Goal: Task Accomplishment & Management: Use online tool/utility

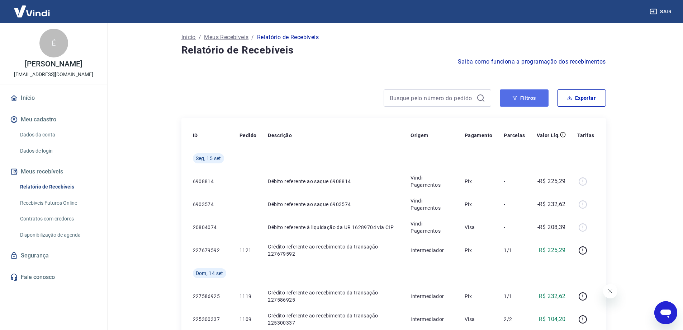
click at [537, 104] on button "Filtros" at bounding box center [524, 97] width 49 height 17
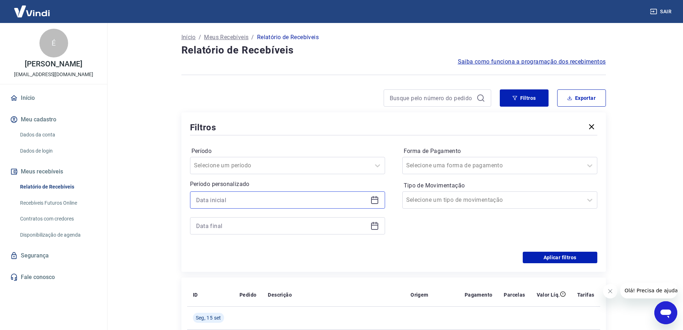
click at [269, 205] on input at bounding box center [281, 199] width 171 height 11
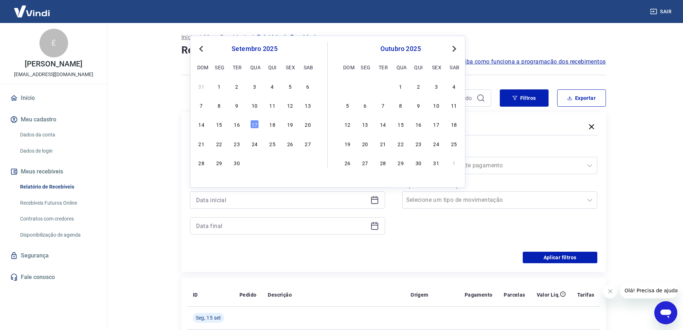
click at [223, 86] on div "1" at bounding box center [219, 86] width 9 height 9
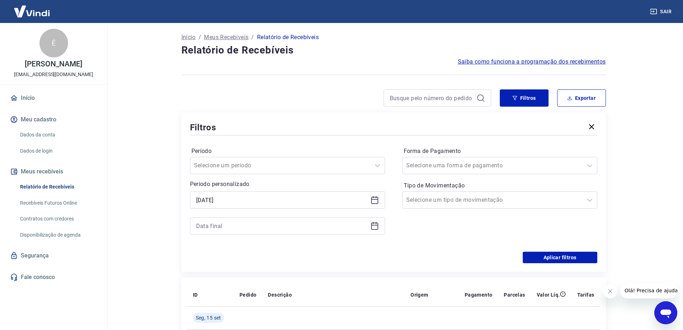
type input "[DATE]"
click at [373, 229] on icon at bounding box center [375, 225] width 9 height 9
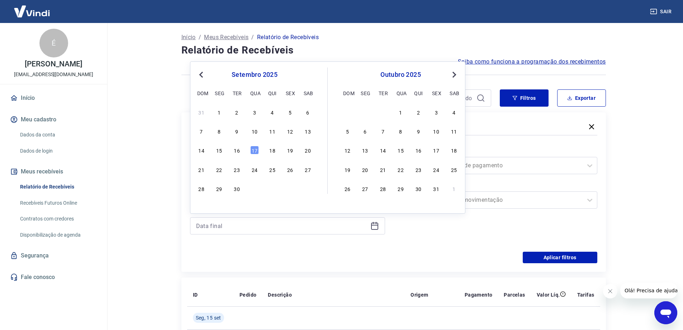
click at [260, 150] on div "14 15 16 17 18 19 20" at bounding box center [254, 150] width 117 height 10
click at [256, 150] on div "17" at bounding box center [254, 150] width 9 height 9
type input "[DATE]"
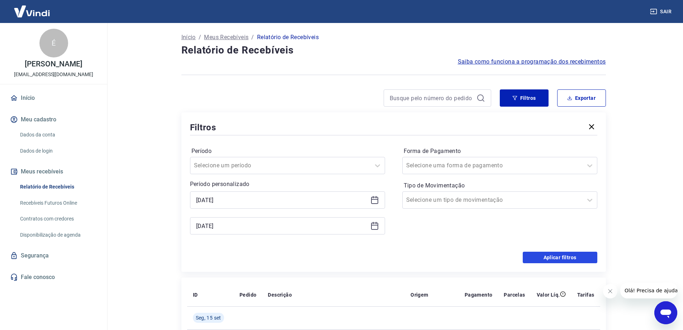
click at [562, 254] on button "Aplicar filtros" at bounding box center [560, 256] width 75 height 11
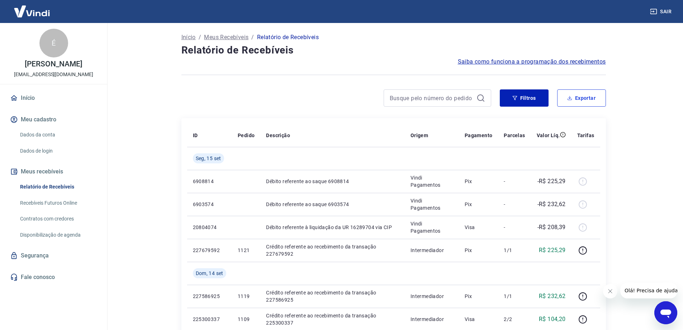
click at [579, 104] on button "Exportar" at bounding box center [581, 97] width 49 height 17
type input "[DATE]"
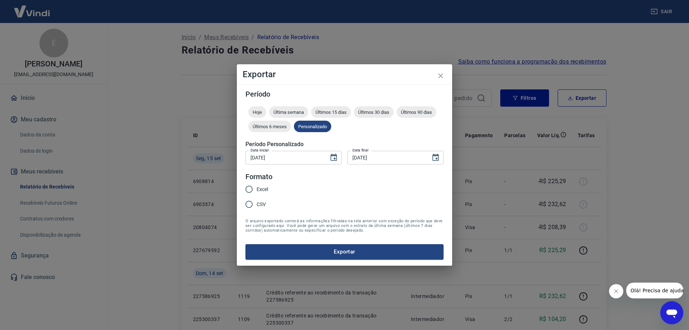
click at [247, 187] on input "Excel" at bounding box center [248, 189] width 15 height 15
radio input "true"
click at [326, 251] on button "Exportar" at bounding box center [344, 251] width 198 height 15
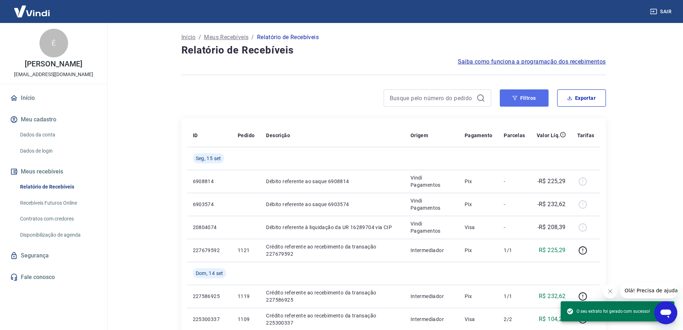
click at [533, 96] on button "Filtros" at bounding box center [524, 97] width 49 height 17
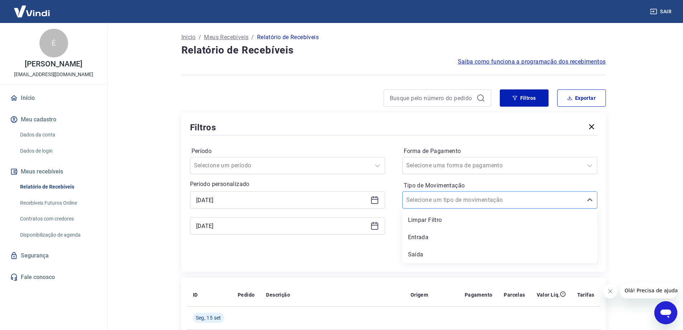
click at [456, 197] on input "Tipo de Movimentação" at bounding box center [442, 200] width 72 height 9
click at [456, 173] on div "Selecione uma forma de pagamento" at bounding box center [500, 165] width 195 height 17
click at [363, 254] on div "Aplicar filtros" at bounding box center [394, 256] width 408 height 11
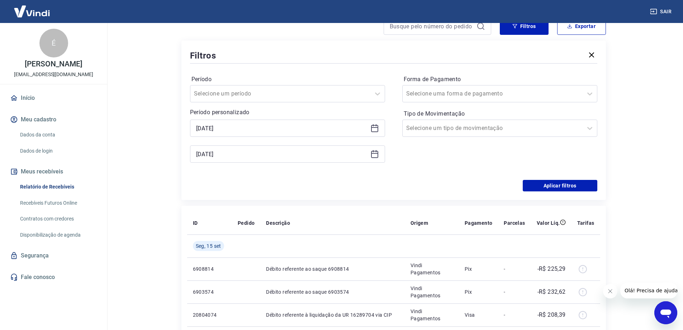
click at [201, 176] on div "Período Selecione um período Período personalizado [DATE] [DATE] Forma de Pagam…" at bounding box center [394, 122] width 408 height 115
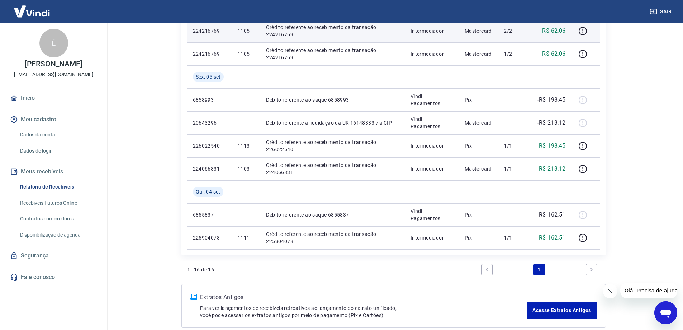
scroll to position [599, 0]
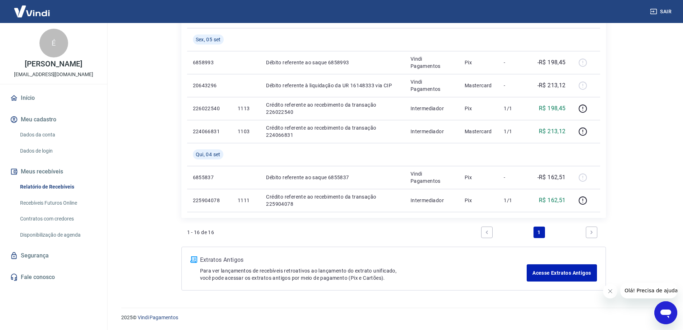
click at [612, 293] on icon "Fechar mensagem da empresa" at bounding box center [610, 291] width 6 height 6
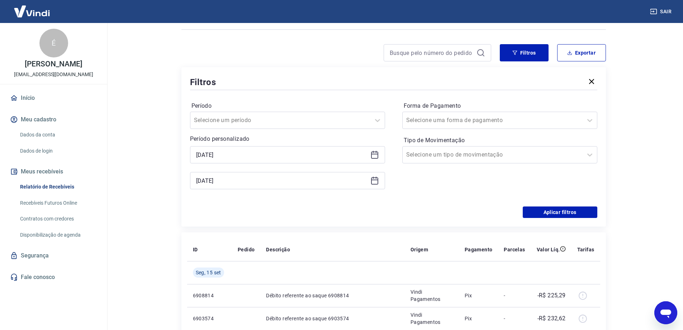
scroll to position [0, 0]
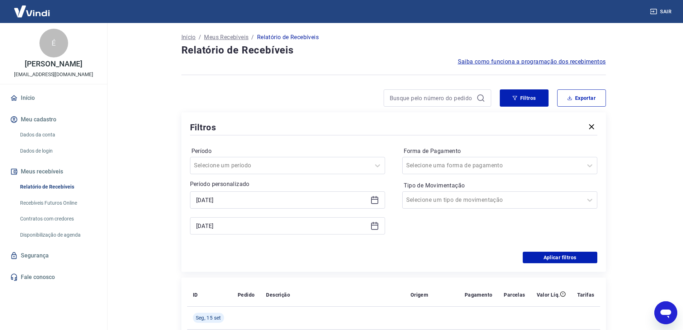
click at [376, 200] on icon at bounding box center [375, 200] width 9 height 9
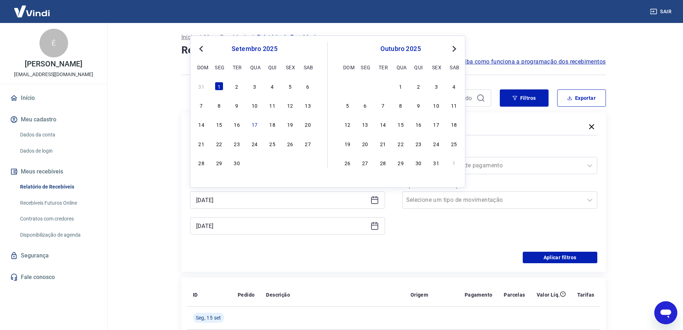
click at [204, 50] on button "Previous Month" at bounding box center [201, 48] width 9 height 9
click at [202, 50] on span "Previous Month" at bounding box center [202, 48] width 0 height 8
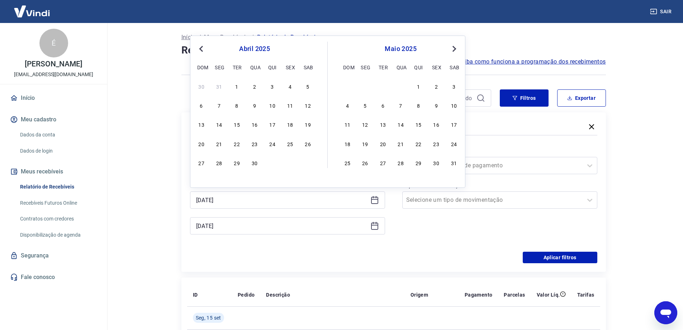
click at [202, 50] on span "Previous Month" at bounding box center [202, 48] width 0 height 8
click at [310, 87] on div "1" at bounding box center [308, 86] width 9 height 9
type input "[DATE]"
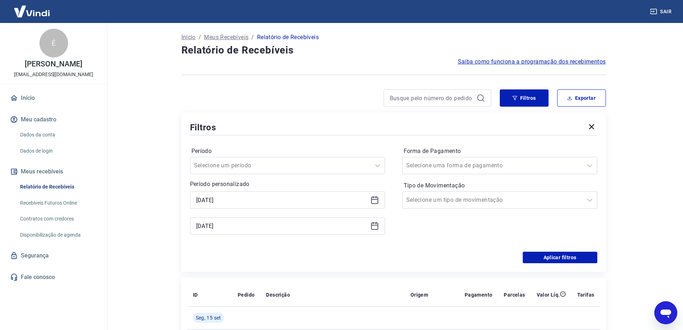
click at [374, 226] on icon at bounding box center [375, 225] width 9 height 9
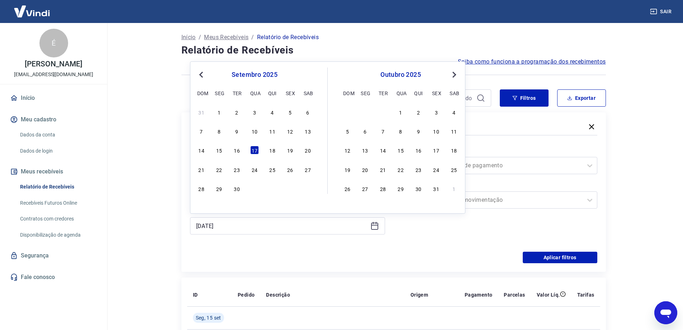
click at [202, 75] on span "Previous Month" at bounding box center [202, 74] width 0 height 8
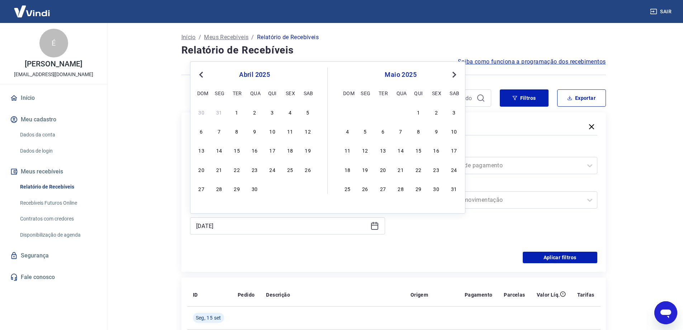
click at [202, 75] on span "Previous Month" at bounding box center [202, 74] width 0 height 8
click at [288, 188] on div "28" at bounding box center [290, 188] width 9 height 9
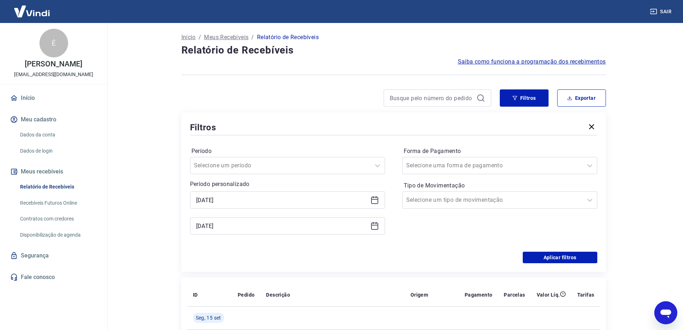
type input "[DATE]"
click at [563, 260] on button "Aplicar filtros" at bounding box center [560, 256] width 75 height 11
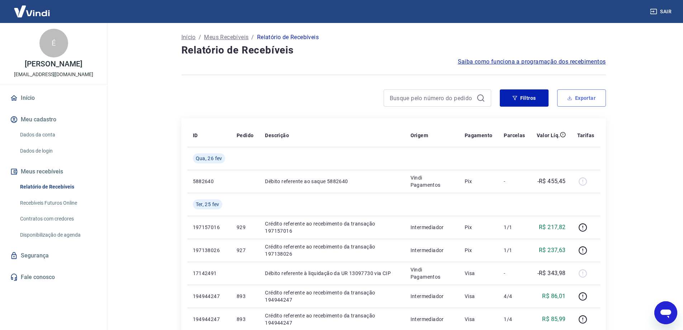
click at [589, 96] on button "Exportar" at bounding box center [581, 97] width 49 height 17
type input "[DATE]"
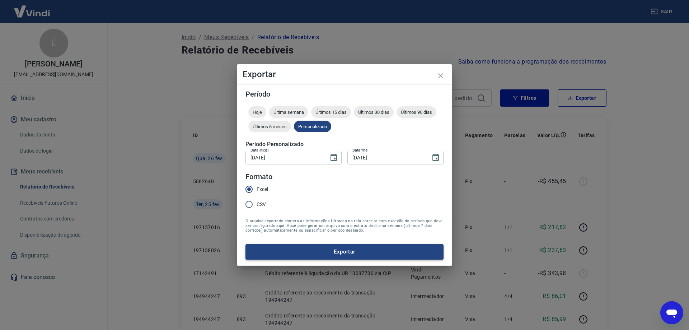
click at [331, 251] on button "Exportar" at bounding box center [344, 251] width 198 height 15
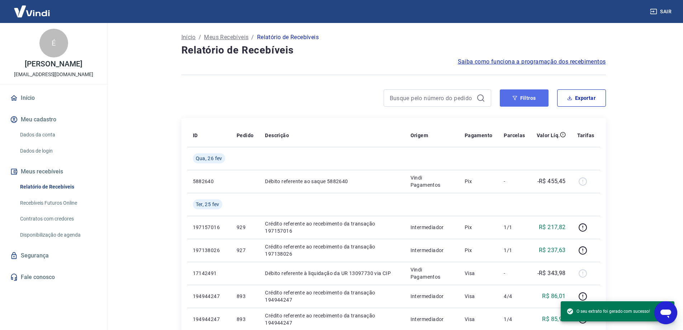
click at [519, 99] on button "Filtros" at bounding box center [524, 97] width 49 height 17
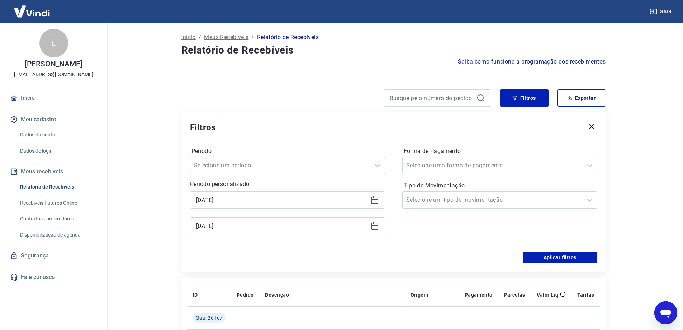
click at [380, 198] on div "[DATE]" at bounding box center [287, 199] width 195 height 17
click at [372, 203] on icon at bounding box center [375, 200] width 9 height 9
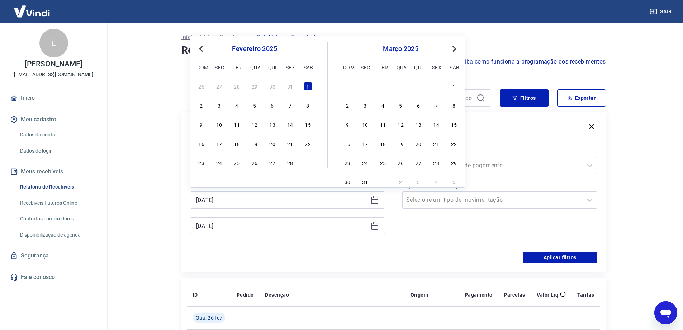
click at [202, 50] on span "Previous Month" at bounding box center [202, 48] width 0 height 8
click at [454, 49] on span "Next Month" at bounding box center [454, 48] width 0 height 8
click at [453, 87] on div "1" at bounding box center [454, 86] width 9 height 9
type input "[DATE]"
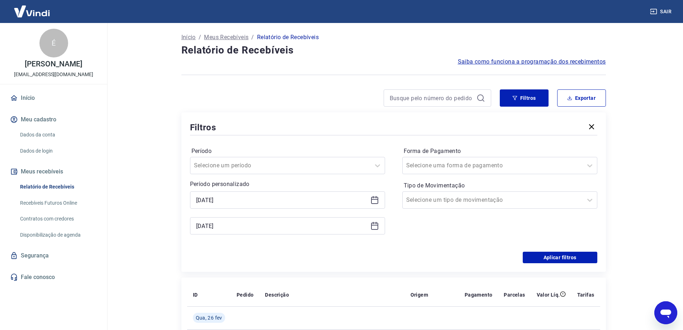
click at [375, 226] on icon at bounding box center [375, 225] width 9 height 9
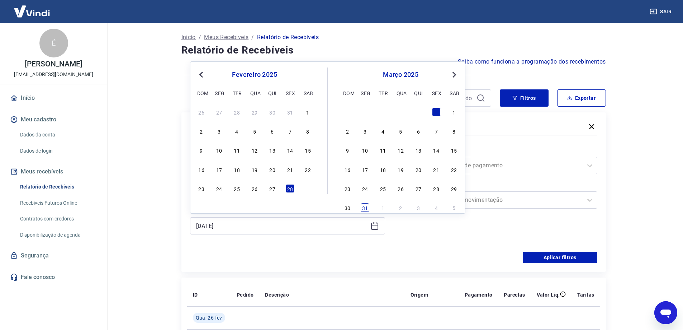
click at [367, 207] on div "31" at bounding box center [365, 207] width 9 height 9
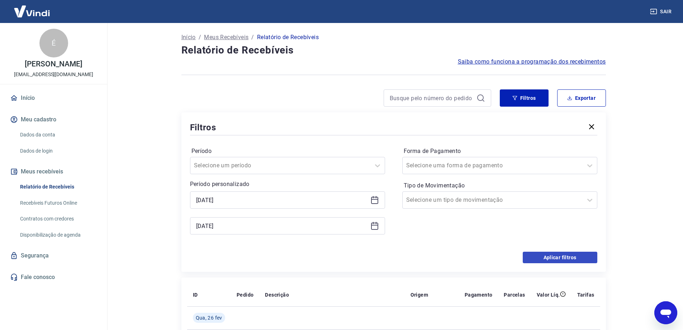
type input "[DATE]"
click at [543, 258] on button "Aplicar filtros" at bounding box center [560, 256] width 75 height 11
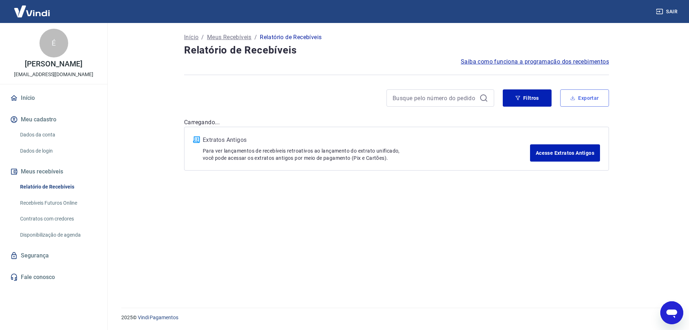
click at [579, 100] on button "Exportar" at bounding box center [584, 97] width 49 height 17
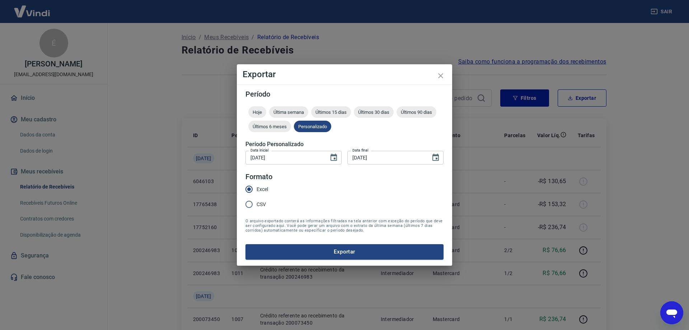
type input "[DATE]"
click at [313, 251] on button "Exportar" at bounding box center [344, 251] width 198 height 15
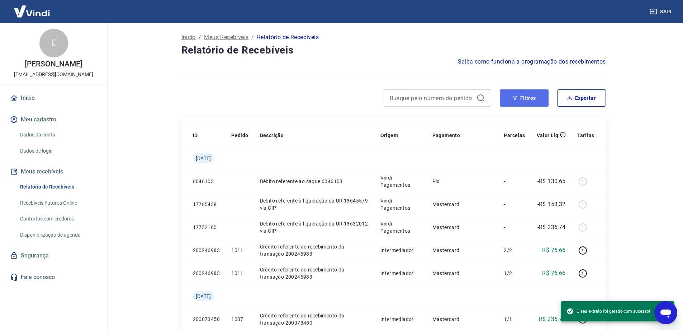
click at [520, 104] on button "Filtros" at bounding box center [524, 97] width 49 height 17
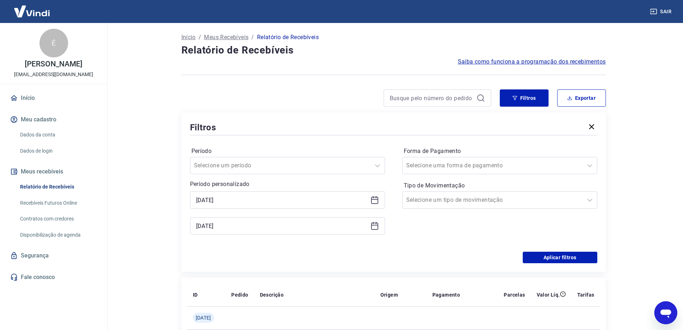
click at [377, 198] on icon at bounding box center [375, 200] width 9 height 9
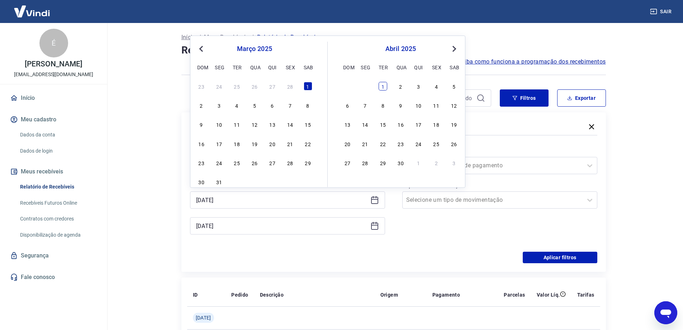
click at [383, 86] on div "1" at bounding box center [383, 86] width 9 height 9
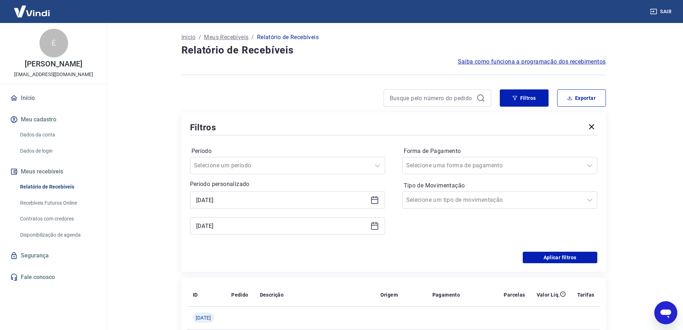
type input "[DATE]"
click at [376, 226] on icon at bounding box center [375, 225] width 9 height 9
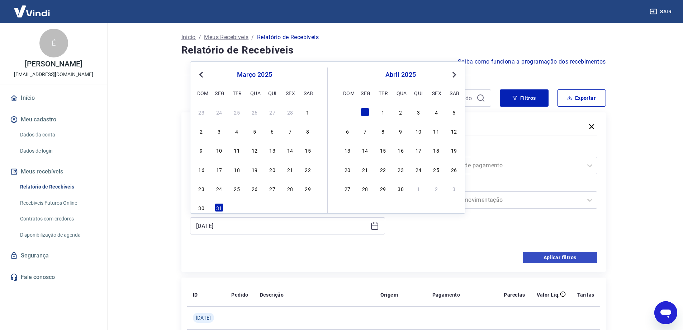
click at [399, 190] on div "30" at bounding box center [401, 188] width 9 height 9
type input "[DATE]"
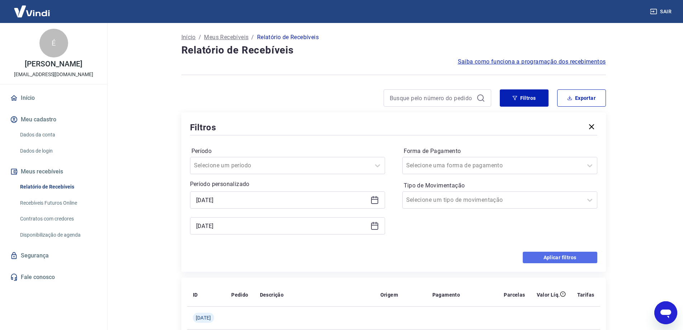
click at [560, 259] on button "Aplicar filtros" at bounding box center [560, 256] width 75 height 11
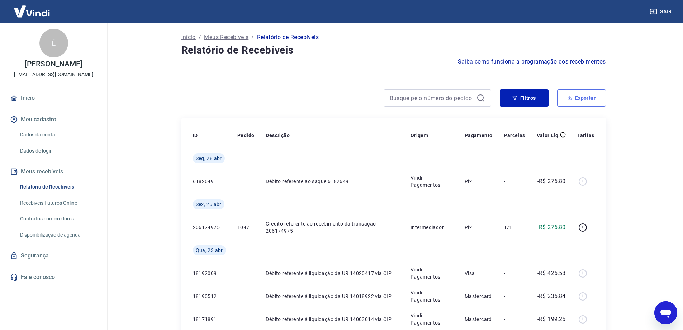
click at [576, 102] on button "Exportar" at bounding box center [581, 97] width 49 height 17
type input "[DATE]"
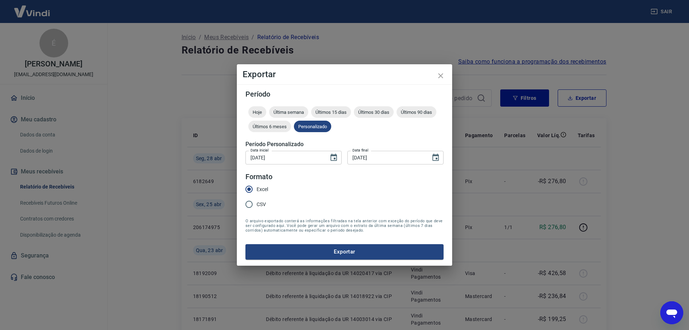
click at [322, 250] on button "Exportar" at bounding box center [344, 251] width 198 height 15
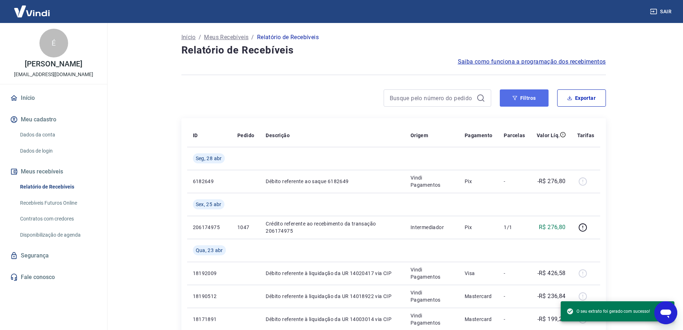
click at [528, 103] on button "Filtros" at bounding box center [524, 97] width 49 height 17
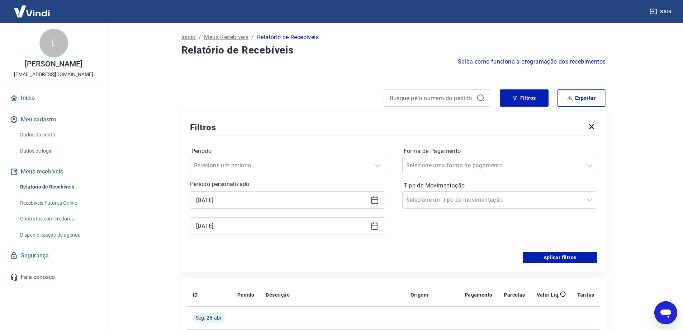
click at [375, 199] on icon at bounding box center [374, 199] width 7 height 1
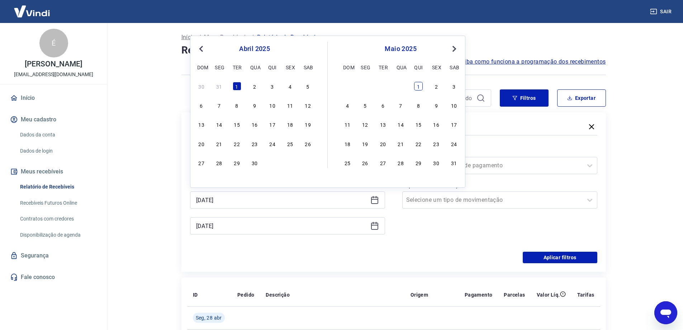
click at [417, 85] on div "1" at bounding box center [418, 86] width 9 height 9
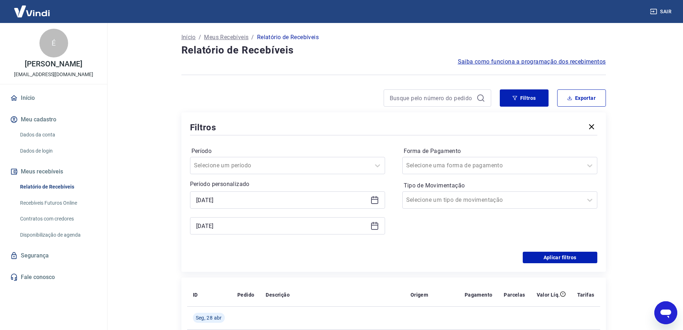
type input "[DATE]"
click at [373, 227] on icon at bounding box center [375, 225] width 9 height 9
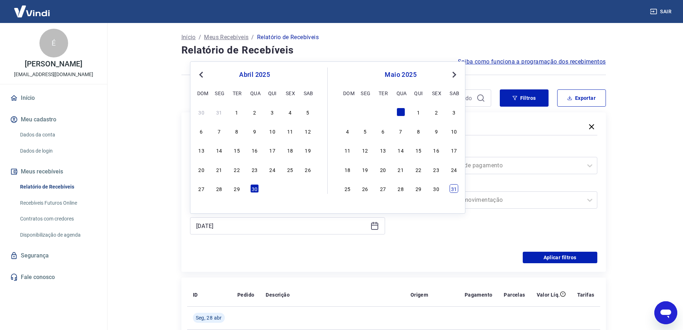
click at [452, 191] on div "31" at bounding box center [454, 188] width 9 height 9
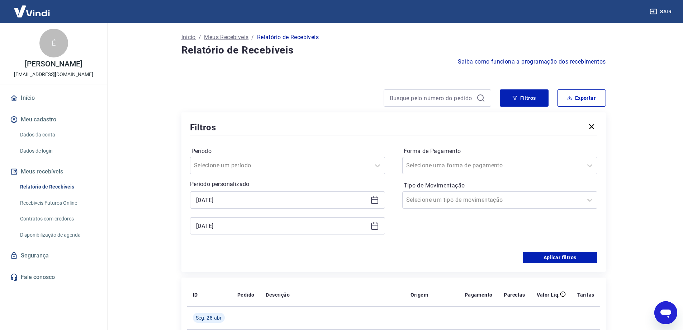
type input "[DATE]"
click at [552, 255] on button "Aplicar filtros" at bounding box center [560, 256] width 75 height 11
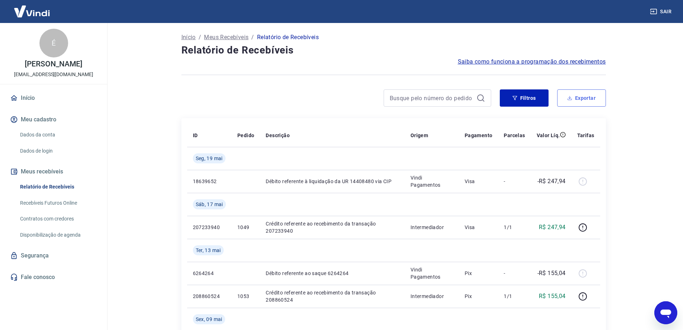
click at [579, 96] on button "Exportar" at bounding box center [581, 97] width 49 height 17
type input "[DATE]"
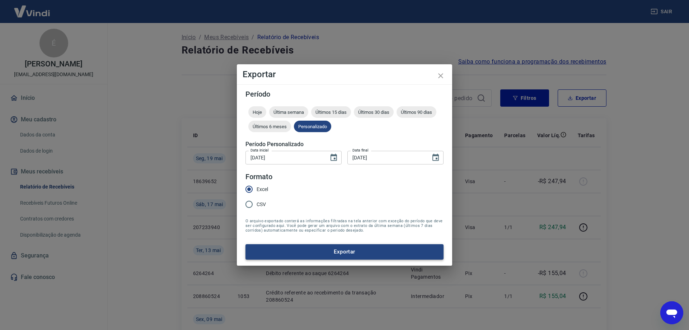
click at [311, 251] on button "Exportar" at bounding box center [344, 251] width 198 height 15
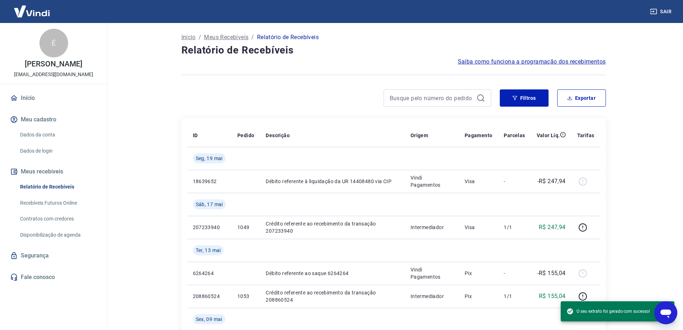
click at [613, 136] on div "Início / Meus Recebíveis / Relatório de Recebíveis Relatório de Recebíveis Saib…" at bounding box center [394, 277] width 442 height 509
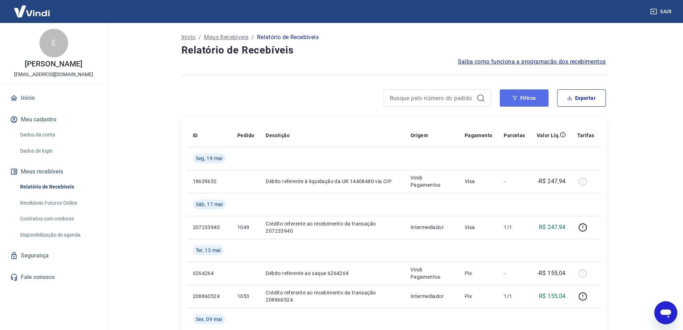
click at [523, 102] on button "Filtros" at bounding box center [524, 97] width 49 height 17
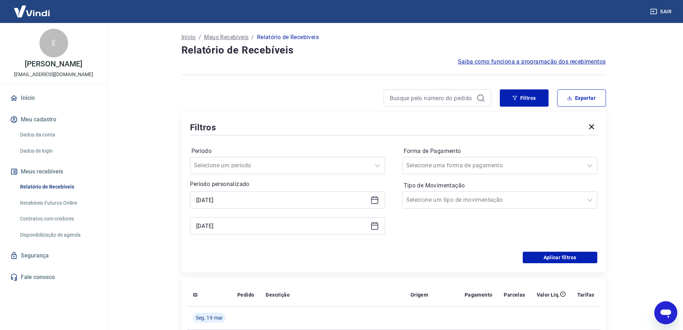
click at [377, 197] on icon at bounding box center [374, 200] width 7 height 7
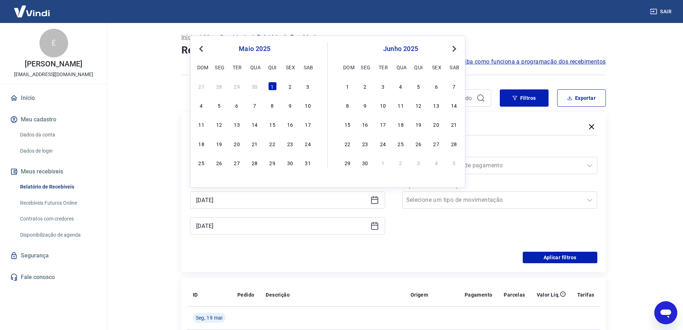
click at [353, 85] on div "1 2 3 4 5 6 7" at bounding box center [400, 86] width 117 height 10
click at [351, 85] on div "1" at bounding box center [347, 86] width 9 height 9
type input "[DATE]"
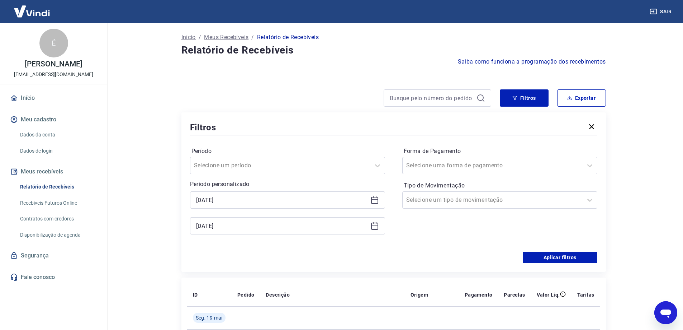
click at [377, 225] on icon at bounding box center [374, 225] width 7 height 1
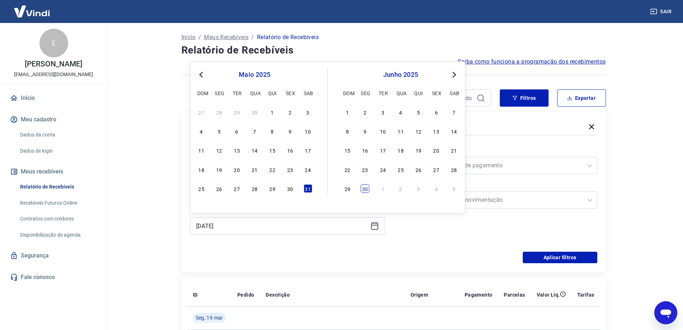
click at [366, 190] on div "30" at bounding box center [365, 188] width 9 height 9
type input "[DATE]"
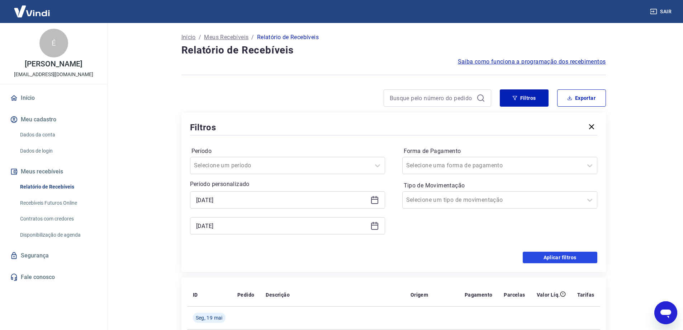
click at [581, 259] on button "Aplicar filtros" at bounding box center [560, 256] width 75 height 11
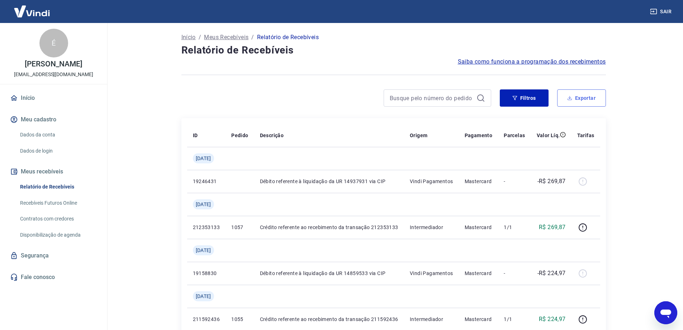
click at [572, 97] on icon "button" at bounding box center [570, 97] width 5 height 5
type input "[DATE]"
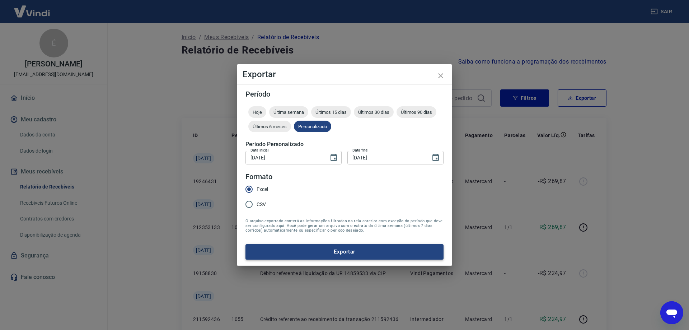
click at [334, 251] on button "Exportar" at bounding box center [344, 251] width 198 height 15
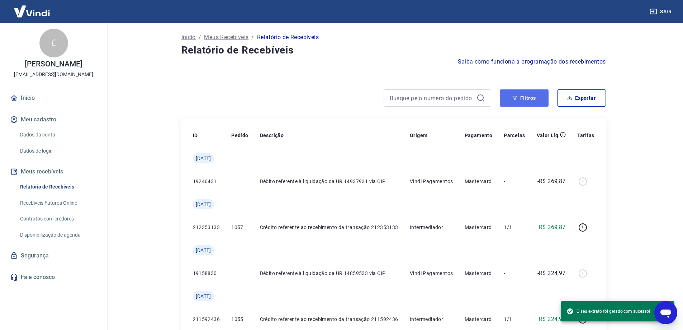
click at [519, 98] on button "Filtros" at bounding box center [524, 97] width 49 height 17
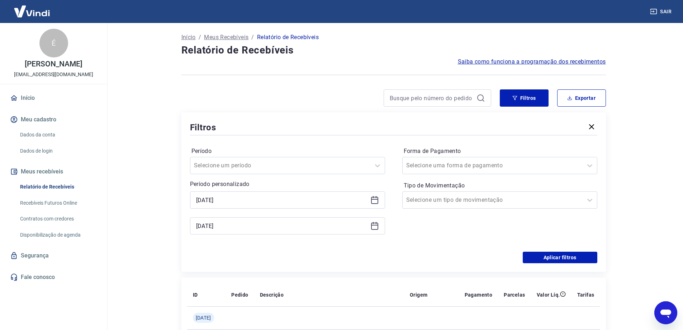
click at [376, 200] on icon at bounding box center [375, 200] width 9 height 9
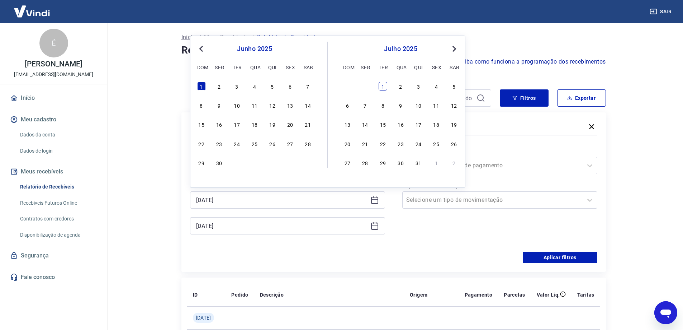
click at [383, 88] on div "1" at bounding box center [383, 86] width 9 height 9
type input "[DATE]"
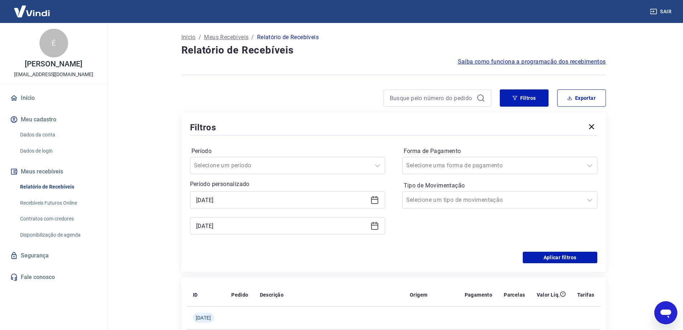
click at [373, 226] on icon at bounding box center [375, 225] width 9 height 9
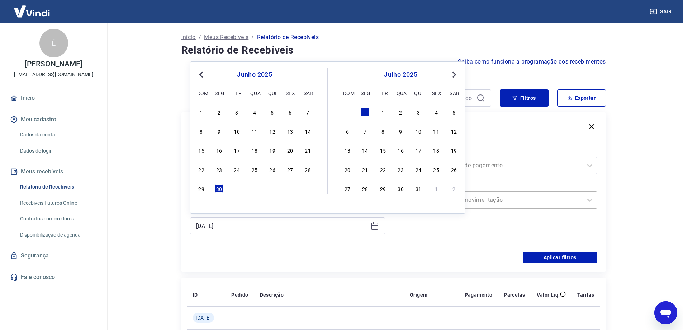
click at [417, 190] on div "31" at bounding box center [418, 188] width 9 height 9
type input "[DATE]"
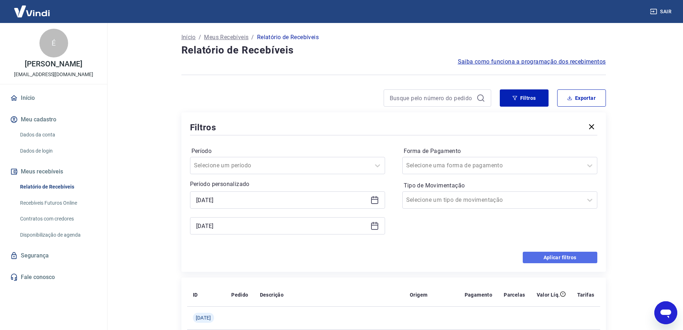
click at [566, 256] on button "Aplicar filtros" at bounding box center [560, 256] width 75 height 11
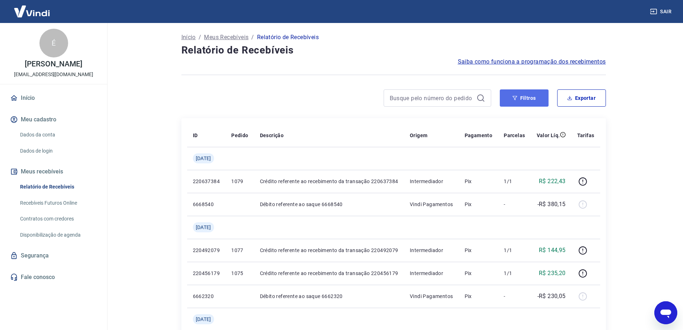
click at [532, 102] on button "Filtros" at bounding box center [524, 97] width 49 height 17
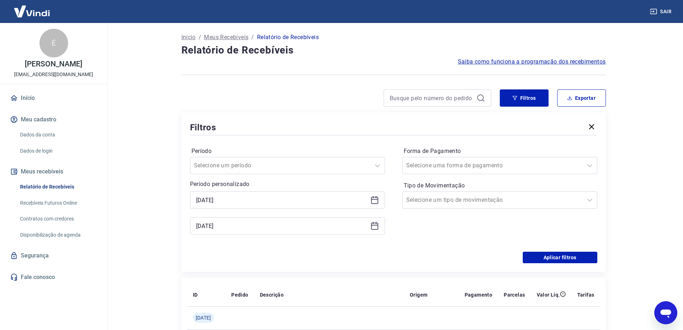
click at [376, 202] on icon at bounding box center [375, 200] width 9 height 9
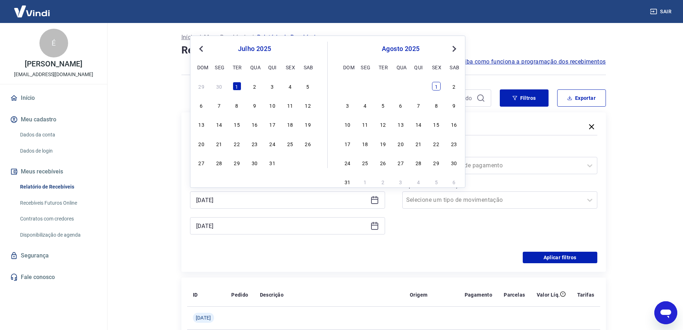
click at [436, 86] on div "1" at bounding box center [436, 86] width 9 height 9
type input "[DATE]"
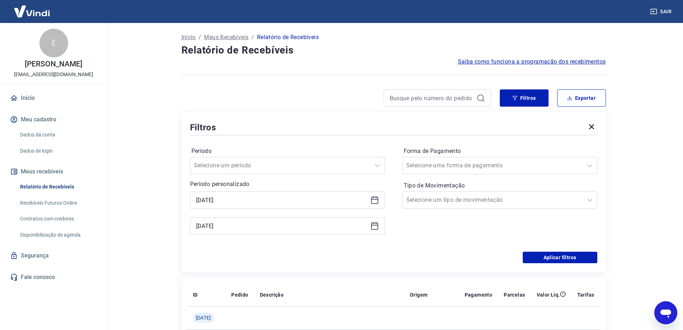
click at [377, 226] on icon at bounding box center [375, 225] width 9 height 9
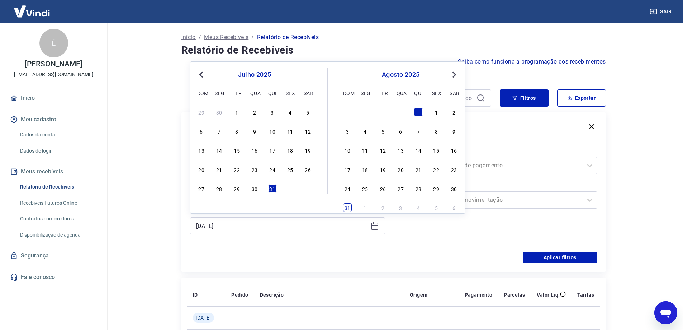
click at [349, 207] on div "31" at bounding box center [347, 207] width 9 height 9
type input "[DATE]"
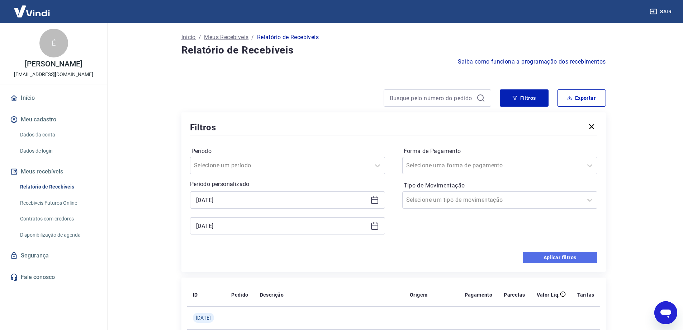
click at [582, 257] on button "Aplicar filtros" at bounding box center [560, 256] width 75 height 11
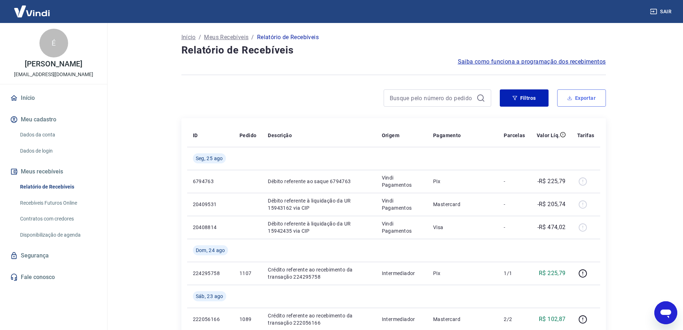
click at [578, 101] on button "Exportar" at bounding box center [581, 97] width 49 height 17
type input "[DATE]"
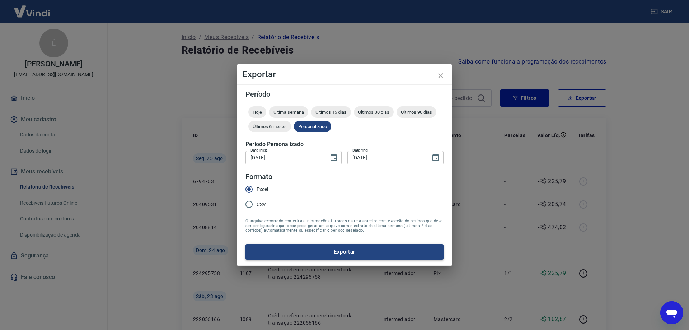
click at [344, 250] on button "Exportar" at bounding box center [344, 251] width 198 height 15
